Goal: Transaction & Acquisition: Purchase product/service

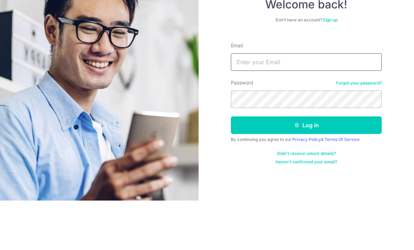
type input "[EMAIL_ADDRESS][DOMAIN_NAME]"
click at [307, 166] on button "Log in" at bounding box center [306, 175] width 151 height 18
click at [315, 166] on button "Log in" at bounding box center [306, 175] width 151 height 18
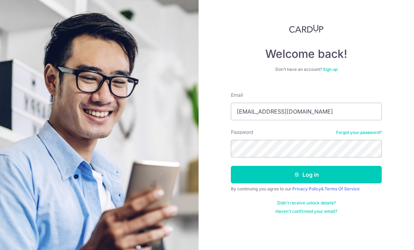
click at [320, 166] on button "Log in" at bounding box center [306, 175] width 151 height 18
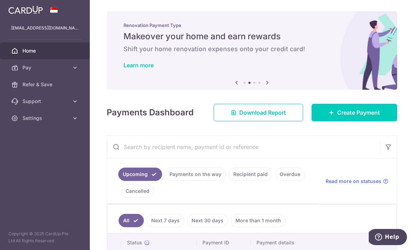
click at [354, 122] on link "Create Payment" at bounding box center [355, 113] width 86 height 18
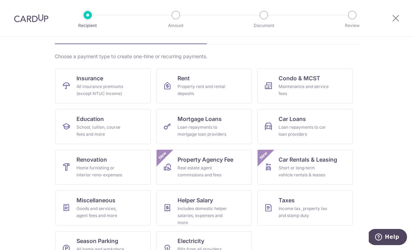
scroll to position [41, 0]
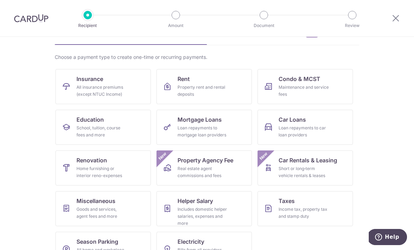
click at [139, 89] on link "Insurance All insurance premiums (except NTUC Income)" at bounding box center [103, 86] width 96 height 35
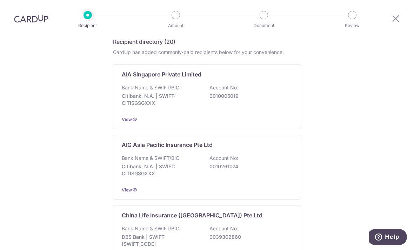
scroll to position [126, 0]
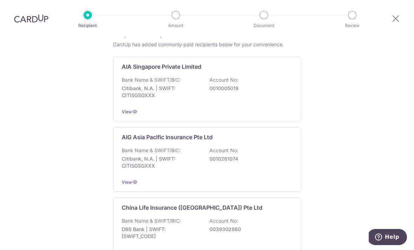
click at [240, 85] on p "0010005019" at bounding box center [249, 88] width 79 height 7
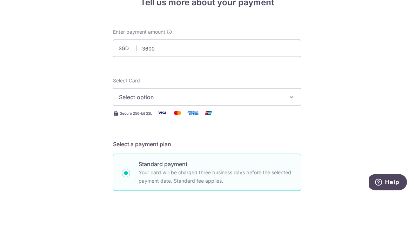
type input "3,600.00"
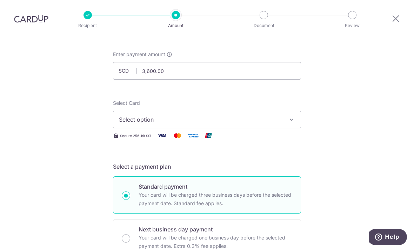
scroll to position [33, 0]
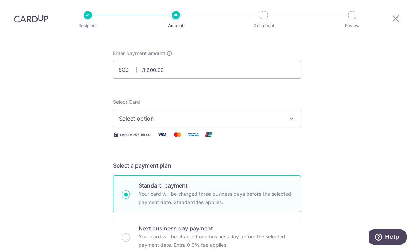
click at [190, 110] on button "Select option" at bounding box center [207, 119] width 188 height 18
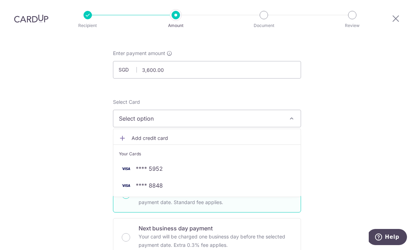
click at [162, 182] on span "**** 8848" at bounding box center [149, 186] width 27 height 8
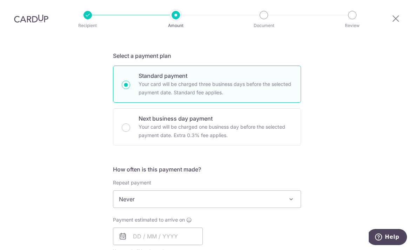
scroll to position [189, 0]
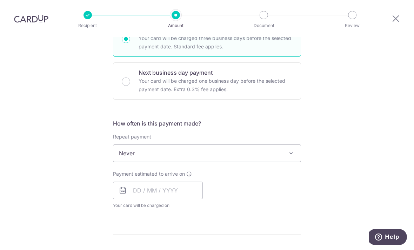
click at [203, 145] on span "Never" at bounding box center [207, 153] width 188 height 17
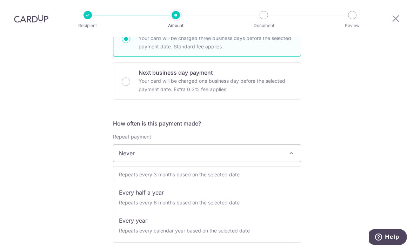
scroll to position [98, 0]
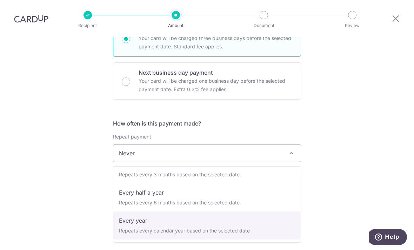
select select "6"
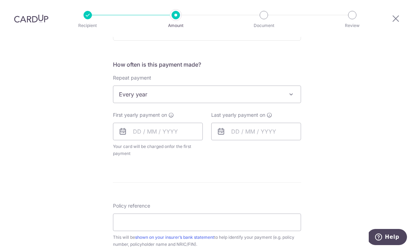
scroll to position [258, 0]
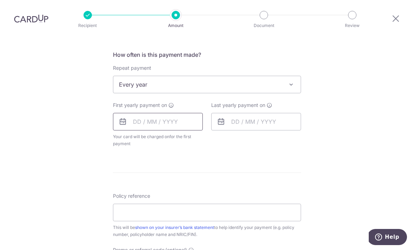
click at [179, 113] on input "text" at bounding box center [158, 122] width 90 height 18
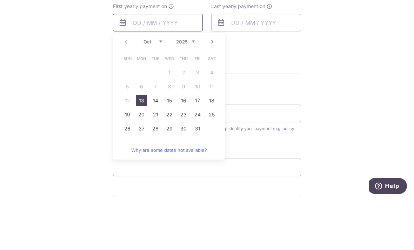
scroll to position [308, 0]
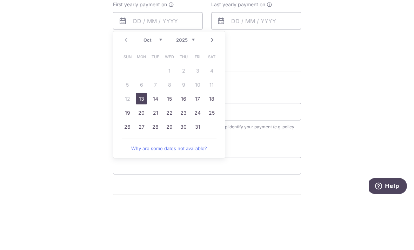
click at [155, 144] on link "14" at bounding box center [155, 149] width 11 height 11
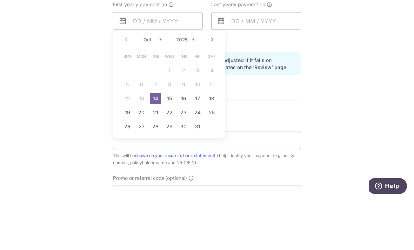
type input "14/10/2025"
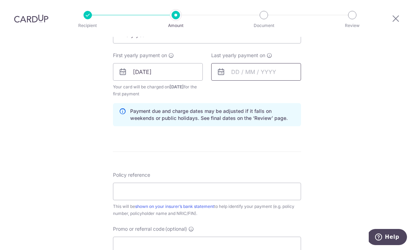
click at [266, 63] on input "text" at bounding box center [256, 72] width 90 height 18
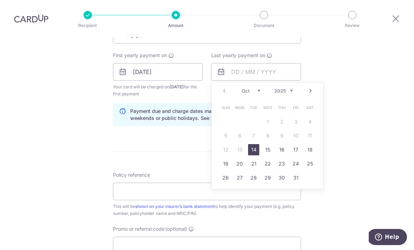
click at [293, 88] on select "2025 2026 2027 2028 2029 2030 2031 2032 2033 2034 2035" at bounding box center [284, 91] width 19 height 6
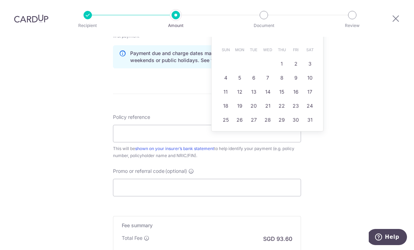
scroll to position [366, 0]
click at [255, 100] on link "20" at bounding box center [253, 105] width 11 height 11
type input "20/10/2026"
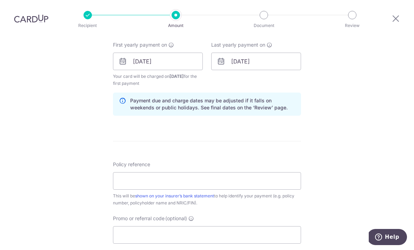
scroll to position [320, 0]
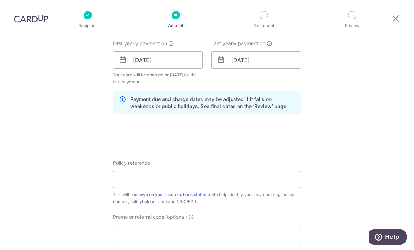
click at [230, 171] on input "Policy reference" at bounding box center [207, 180] width 188 height 18
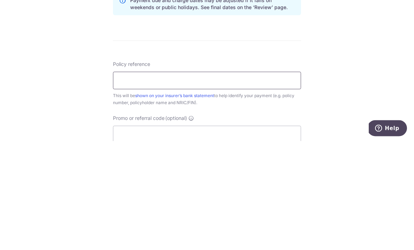
scroll to position [311, 0]
click at [200, 180] on input "P/N" at bounding box center [207, 189] width 188 height 18
paste input "U125659983"
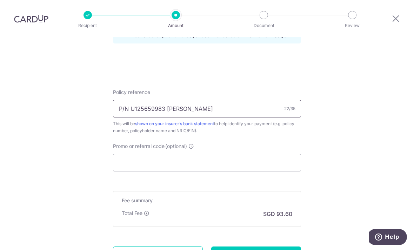
scroll to position [393, 0]
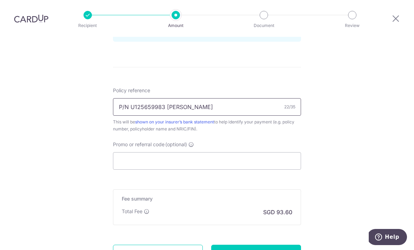
type input "P/N U125659983 Tom Lin"
click at [207, 152] on input "Promo or referral code (optional)" at bounding box center [207, 161] width 188 height 18
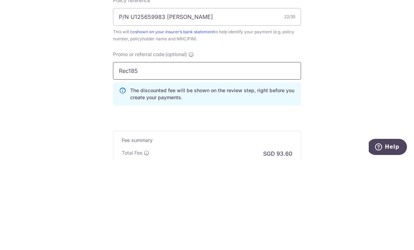
type input "Rec185"
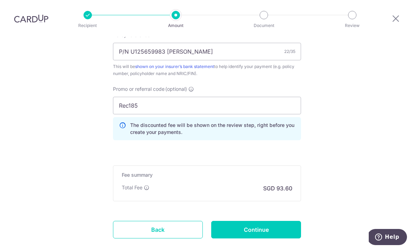
scroll to position [458, 0]
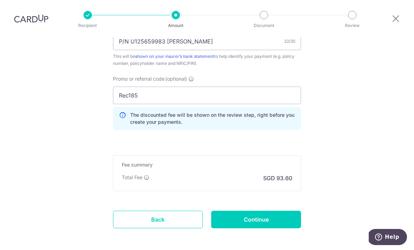
click at [283, 211] on input "Continue" at bounding box center [256, 220] width 90 height 18
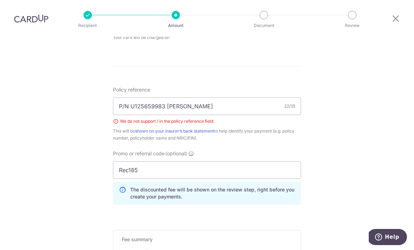
scroll to position [357, 0]
click at [124, 98] on input "P/N U125659983 Tom Lin" at bounding box center [207, 107] width 188 height 18
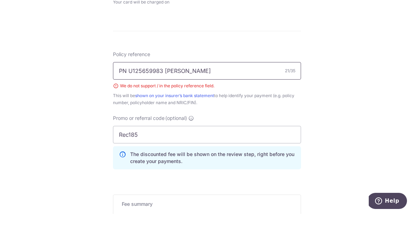
type input "PN U125659983 Tom Lin"
click at [346, 72] on div "Tell us more about your payment Enter payment amount SGD 3,600.00 3600.00 Selec…" at bounding box center [207, 18] width 414 height 677
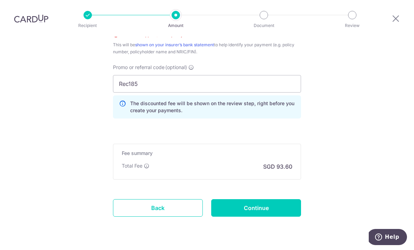
scroll to position [444, 0]
click at [260, 200] on input "Continue" at bounding box center [256, 209] width 90 height 18
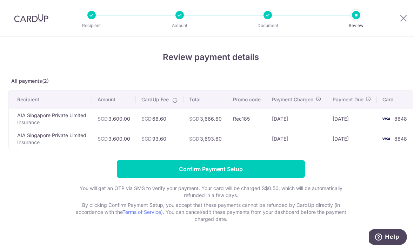
click at [239, 176] on input "Confirm Payment Setup" at bounding box center [211, 170] width 188 height 18
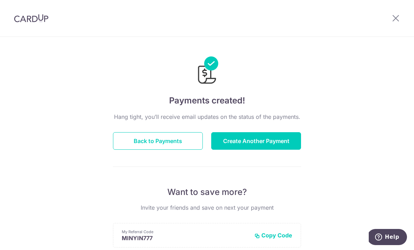
click at [390, 21] on div at bounding box center [396, 18] width 37 height 37
click at [389, 21] on div at bounding box center [396, 18] width 37 height 37
click at [393, 18] on icon at bounding box center [396, 18] width 8 height 9
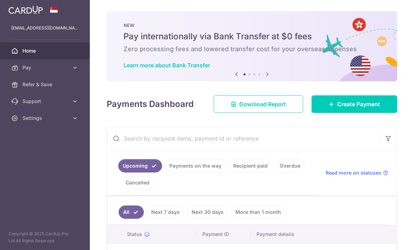
click at [0, 0] on header at bounding box center [0, 0] width 0 height 0
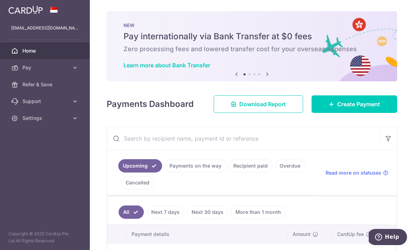
click at [0, 0] on icon "button" at bounding box center [0, 0] width 0 height 0
click at [69, 122] on link "Settings" at bounding box center [45, 118] width 90 height 17
click at [37, 155] on span "Logout" at bounding box center [45, 152] width 46 height 7
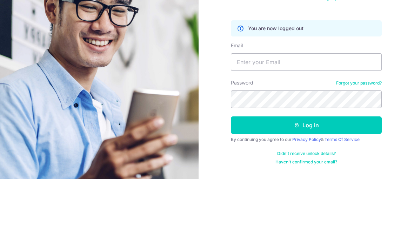
click at [310, 125] on input "Email" at bounding box center [306, 134] width 151 height 18
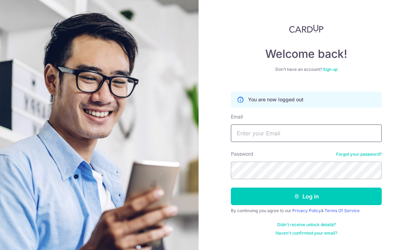
type input "[EMAIL_ADDRESS][DOMAIN_NAME]"
click at [248, 188] on button "Log in" at bounding box center [306, 197] width 151 height 18
click at [250, 188] on button "Log in" at bounding box center [306, 197] width 151 height 18
